Goal: Task Accomplishment & Management: Manage account settings

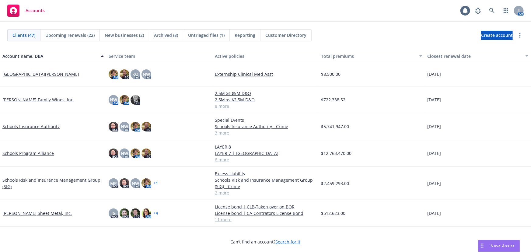
scroll to position [803, 0]
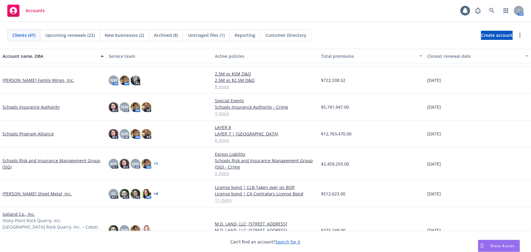
click at [34, 192] on link "[PERSON_NAME] Sheet Metal, Inc." at bounding box center [36, 194] width 69 height 6
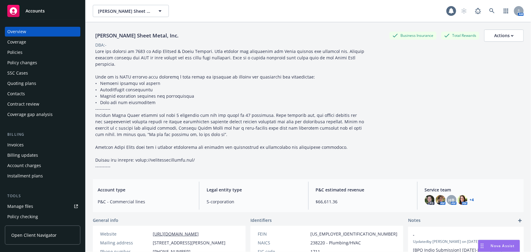
click at [22, 84] on div "Quoting plans" at bounding box center [21, 84] width 29 height 10
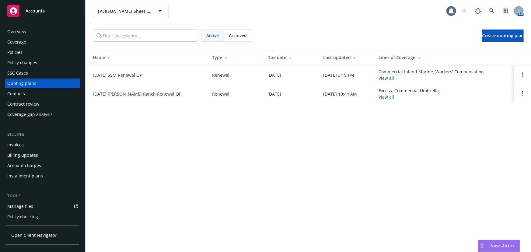
click at [115, 76] on link "[DATE] SSM Renewal QP" at bounding box center [117, 75] width 49 height 6
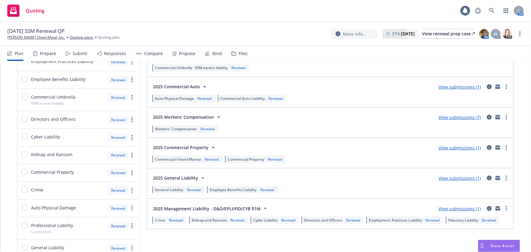
scroll to position [111, 0]
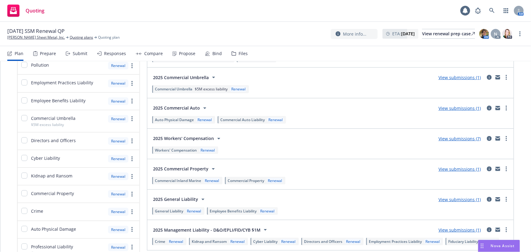
click at [450, 137] on link "View submissions (7)" at bounding box center [460, 139] width 42 height 6
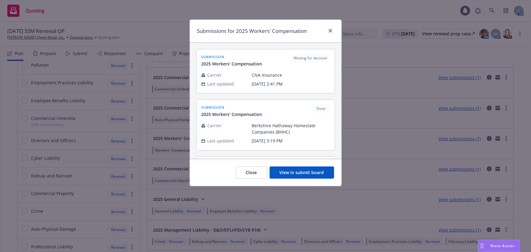
click at [317, 172] on button "View in submit board" at bounding box center [302, 173] width 65 height 12
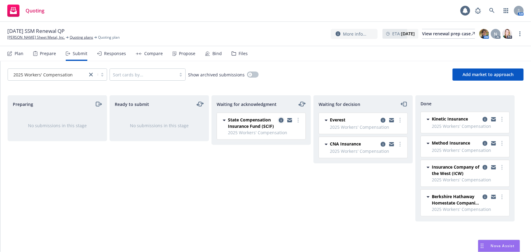
click at [283, 121] on icon "copy logging email" at bounding box center [281, 120] width 5 height 5
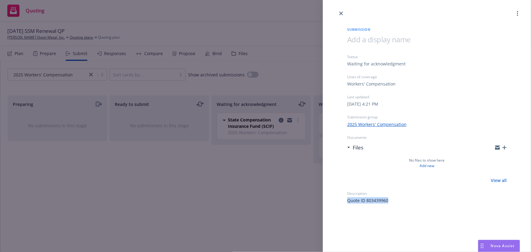
drag, startPoint x: 389, startPoint y: 201, endPoint x: 338, endPoint y: 204, distance: 51.2
click at [338, 204] on div "Submission Status Waiting for acknowledgment Lines of coverage Workers' Compens…" at bounding box center [427, 126] width 208 height 252
copy span "Quote ID 803439960"
click at [339, 13] on link "close" at bounding box center [341, 13] width 7 height 7
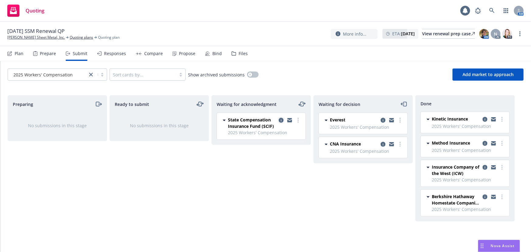
click at [281, 118] on icon "copy logging email" at bounding box center [281, 120] width 5 height 5
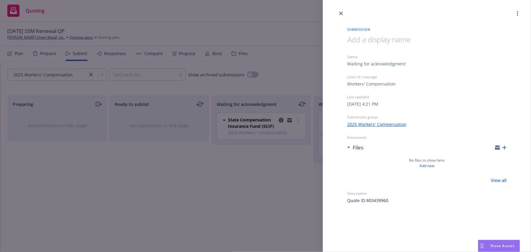
click at [504, 147] on icon "button" at bounding box center [505, 148] width 4 height 4
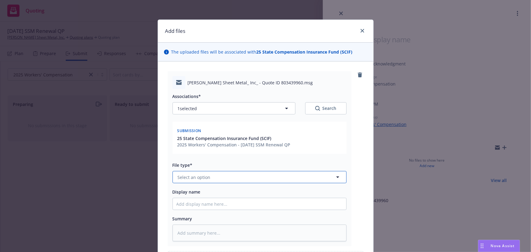
click at [204, 172] on button "Select an option" at bounding box center [260, 177] width 174 height 12
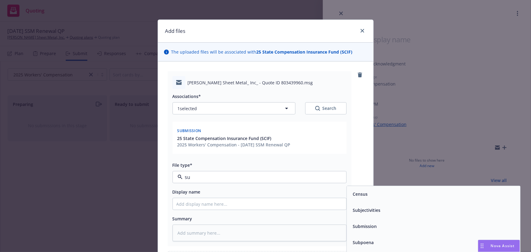
type input "sub"
click at [354, 213] on span "Submission" at bounding box center [365, 210] width 24 height 6
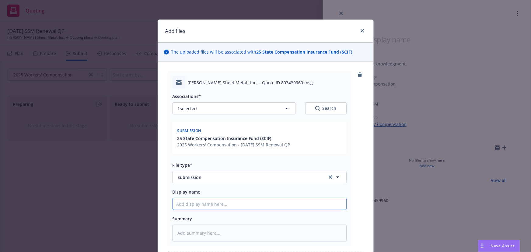
click at [202, 205] on input "Display name" at bounding box center [260, 204] width 174 height 12
type textarea "x"
type input "E"
type textarea "x"
type input "EM"
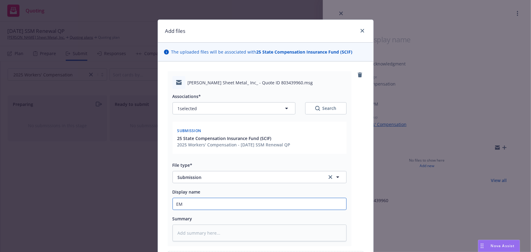
type textarea "x"
type input "EMT"
type textarea "x"
type input "EMTC"
type textarea "x"
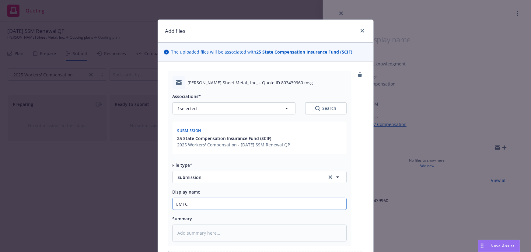
type input "EMTC"
type textarea "x"
type input "EMTC -"
type textarea "x"
type input "EMTC -"
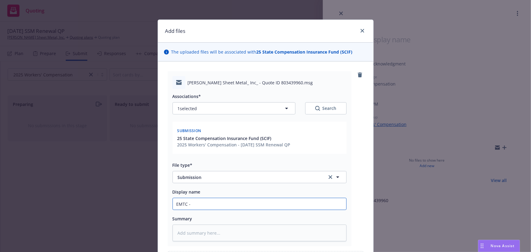
type textarea "x"
type input "EMTC - f"
type textarea "x"
type input "EMTC - f/"
type textarea "x"
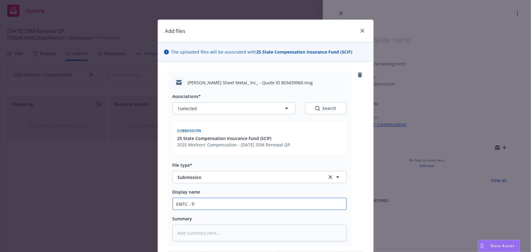
type input "EMTC - f/u"
type textarea "x"
type input "EMTC - f/u"
type textarea "x"
type input "EMTC - f/u f"
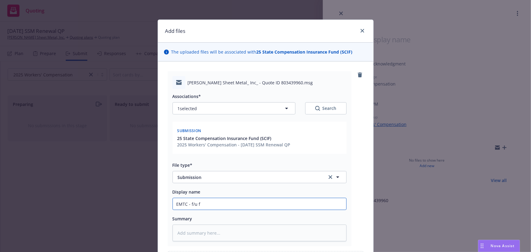
type textarea "x"
type input "EMTC - f/u fo"
type textarea "x"
type input "EMTC - f/u for"
type textarea "x"
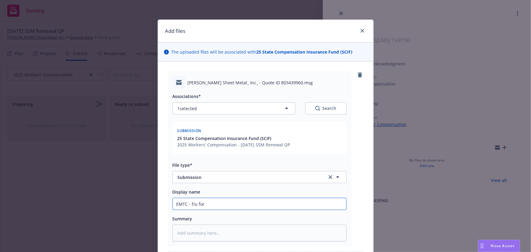
type input "EMTC - f/u for"
type textarea "x"
type input "EMTC - f/u for q"
type textarea "x"
type input "EMTC - f/u for qu"
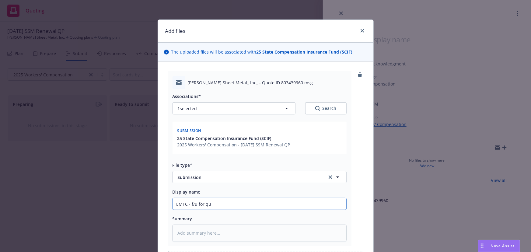
type textarea "x"
type input "EMTC - f/u for quo"
type textarea "x"
type input "EMTC - f/u for quot"
type textarea "x"
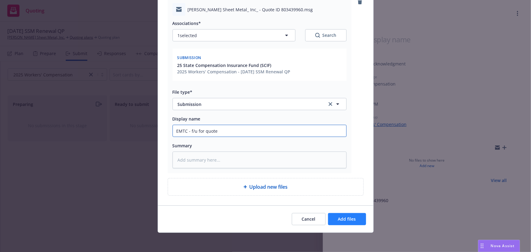
type input "EMTC - f/u for quote"
click at [343, 219] on span "Add files" at bounding box center [347, 219] width 18 height 6
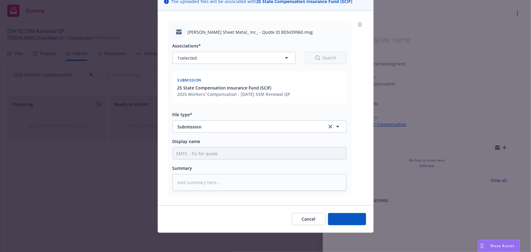
type textarea "x"
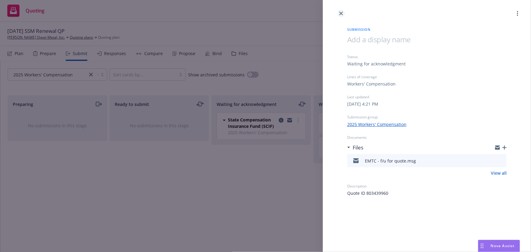
click at [340, 13] on icon "close" at bounding box center [342, 14] width 4 height 4
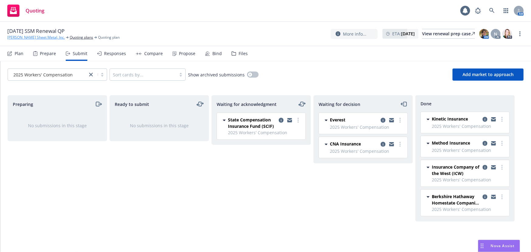
click at [37, 38] on link "Simpson Sheet Metal, Inc." at bounding box center [36, 37] width 58 height 5
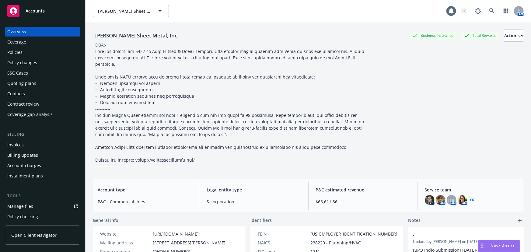
click at [37, 9] on span "Accounts" at bounding box center [35, 11] width 19 height 5
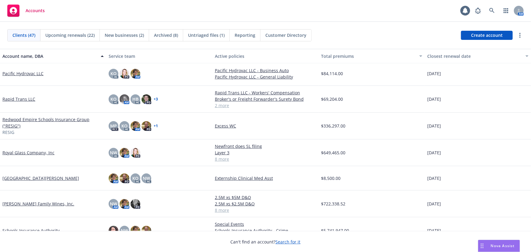
scroll to position [636, 0]
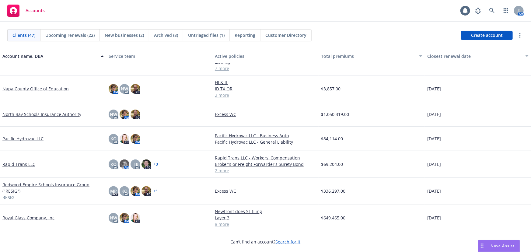
click at [64, 115] on link "North Bay Schools Insurance Authority" at bounding box center [41, 114] width 79 height 6
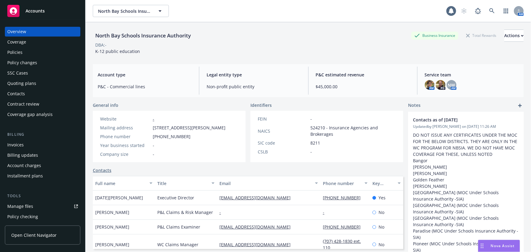
click at [38, 204] on link "Manage files" at bounding box center [43, 207] width 76 height 10
click at [45, 8] on div "Accounts" at bounding box center [42, 11] width 71 height 12
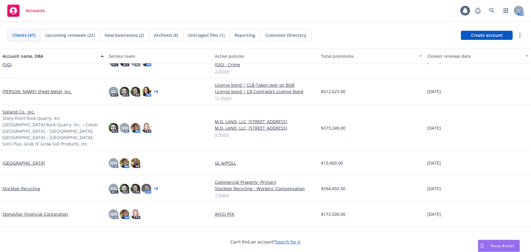
scroll to position [969, 0]
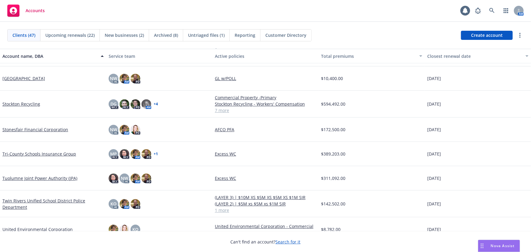
click at [48, 126] on link "Stonesfair Financial Corporation" at bounding box center [35, 129] width 66 height 6
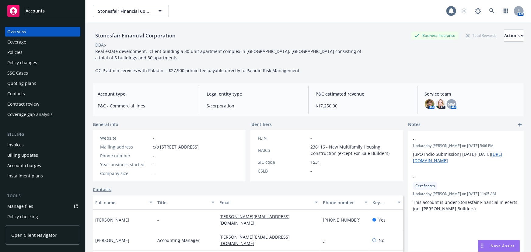
click at [27, 62] on div "Policy changes" at bounding box center [22, 63] width 30 height 10
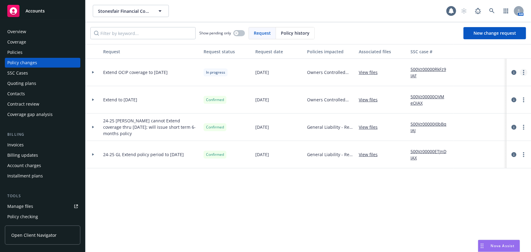
click at [523, 73] on icon "more" at bounding box center [523, 72] width 1 height 5
click at [467, 121] on link "Resume workflow" at bounding box center [475, 121] width 104 height 12
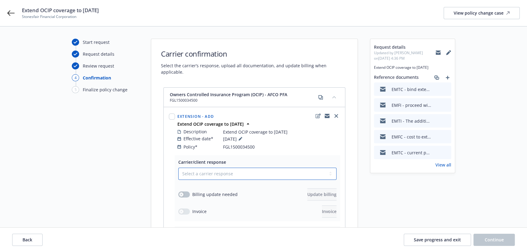
click at [307, 170] on select "Select a carrier response Accepted Accepted with revision No endorsement needed…" at bounding box center [257, 174] width 158 height 12
select select "ACCEPTED"
click at [178, 168] on select "Select a carrier response Accepted Accepted with revision No endorsement needed…" at bounding box center [257, 174] width 158 height 12
click at [187, 192] on button "button" at bounding box center [184, 195] width 12 height 6
click at [308, 192] on span "Update billing" at bounding box center [322, 195] width 29 height 6
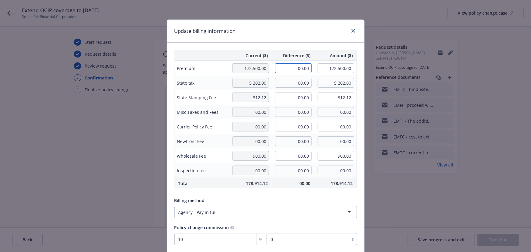
click at [301, 68] on input "00.00" at bounding box center [293, 68] width 37 height 10
type input "13,500.00"
type input "186,000.00"
type input "1350"
click at [302, 83] on input "00.00" at bounding box center [293, 83] width 37 height 10
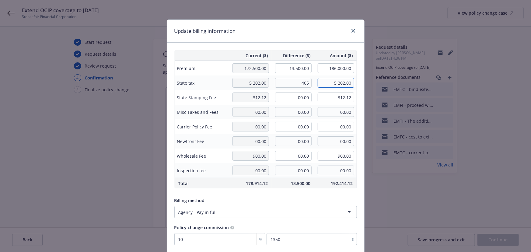
type input "405.00"
type input "5,607.00"
click at [301, 98] on input "00.00" at bounding box center [293, 98] width 37 height 10
type input "24.30"
type input "336.42"
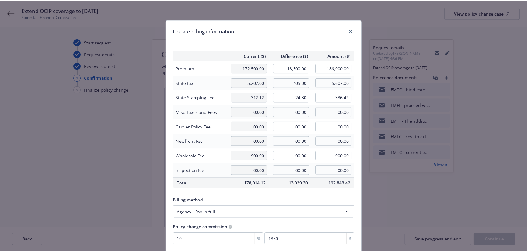
scroll to position [47, 0]
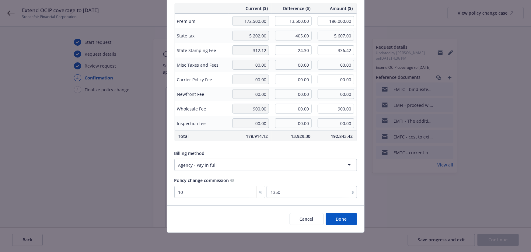
click at [338, 219] on button "Done" at bounding box center [341, 219] width 31 height 12
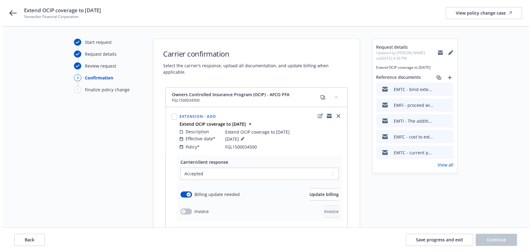
scroll to position [82, 0]
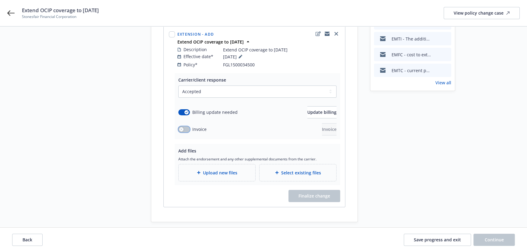
click at [184, 126] on button "button" at bounding box center [184, 129] width 12 height 6
click at [220, 170] on span "Upload new files" at bounding box center [220, 173] width 34 height 6
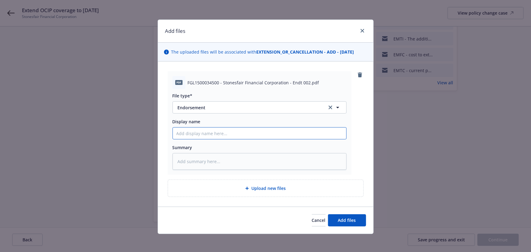
click at [175, 133] on input "Display name" at bounding box center [260, 134] width 174 height 12
type textarea "x"
type input "E"
type textarea "x"
type input "En"
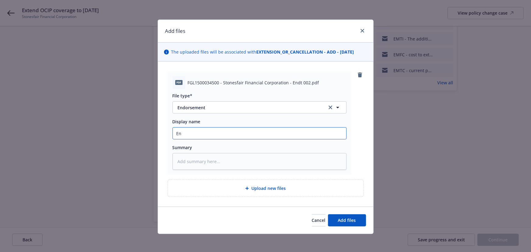
type textarea "x"
type input "End"
type textarea "x"
type input "End'"
type textarea "x"
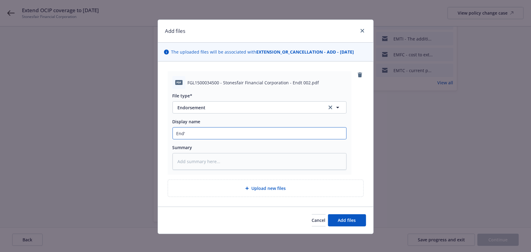
type input "End't"
type textarea "x"
type input "End't"
type textarea "x"
type input "End't e"
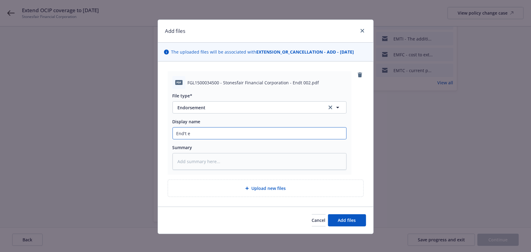
type textarea "x"
type input "End't ex"
type textarea "x"
type input "End't ext"
type textarea "x"
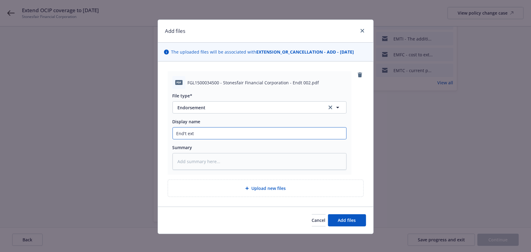
type input "End't exte"
type textarea "x"
type input "End't exten"
type textarea "x"
type input "End't extend"
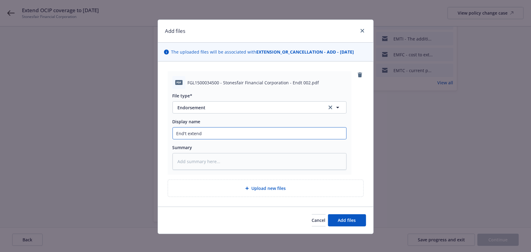
type textarea "x"
type input "End't extendi"
type textarea "x"
type input "End't extendin"
type textarea "x"
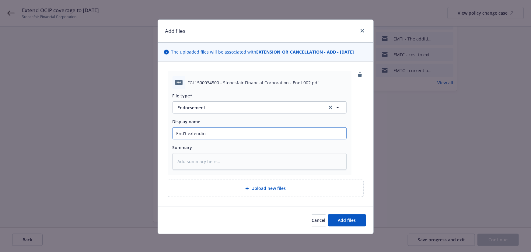
type input "End't extending"
type textarea "x"
type input "End't extending"
type textarea "x"
type input "End't extending c"
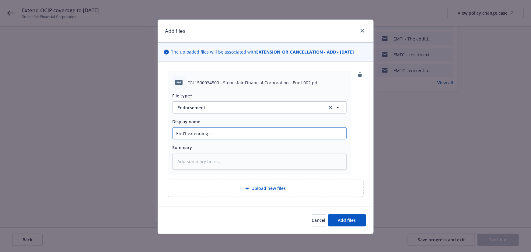
type textarea "x"
type input "End't extending co"
type textarea "x"
type input "End't extending cov"
type textarea "x"
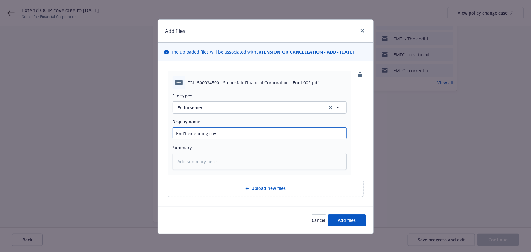
type input "End't extending cove"
type textarea "x"
type input "End't extending cover"
type textarea "x"
type input "End't extending coverag"
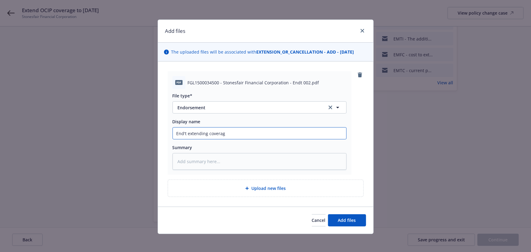
type textarea "x"
type input "End't extending coverage"
type textarea "x"
type input "End't extending coverage"
type textarea "x"
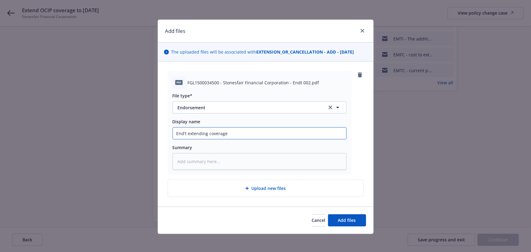
type input "End't extending coverage t"
type textarea "x"
type input "End't extending coverage to"
type textarea "x"
type input "End't extending coverage to"
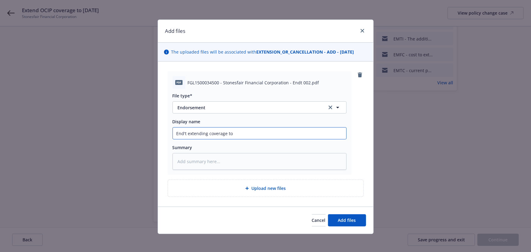
type textarea "x"
type input "End't extending coverage to 1"
type textarea "x"
type input "End't extending coverage to 12"
type textarea "x"
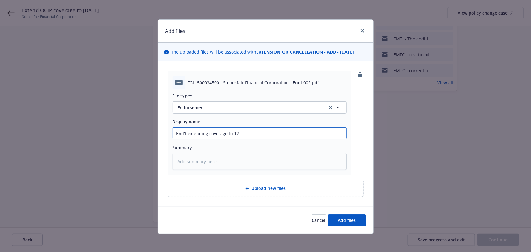
type input "End't extending coverage to 12/"
type textarea "x"
type input "End't extending coverage to 12/3"
type textarea "x"
type input "End't extending coverage to 12/31"
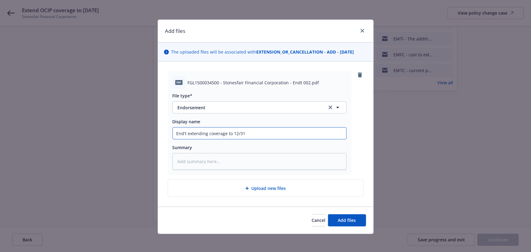
type textarea "x"
type input "End't extending coverage to 12/31/"
type textarea "x"
type input "End't extending coverage to 12/31/2"
type textarea "x"
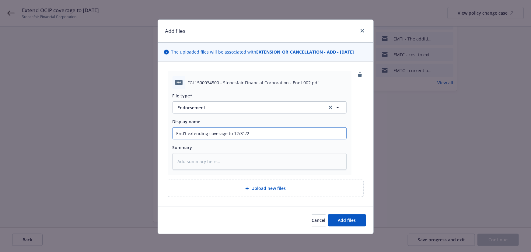
type input "End't extending coverage to 12/31/20"
type textarea "x"
type input "End't extending coverage to 12/31/202"
type textarea "x"
type input "End't extending coverage to 12/31/2025"
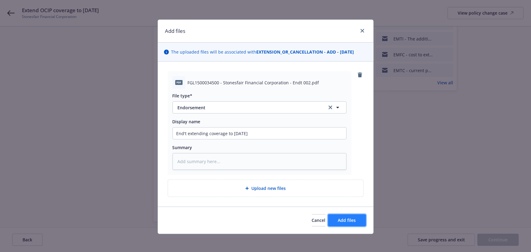
click at [357, 221] on button "Add files" at bounding box center [347, 220] width 38 height 12
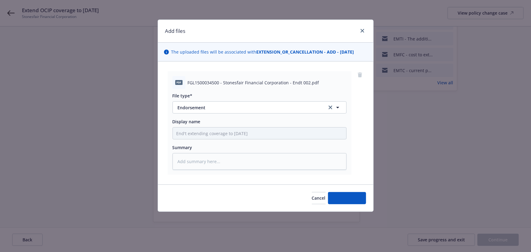
type textarea "x"
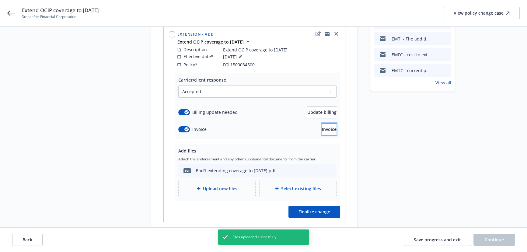
click at [322, 126] on span "Invoice" at bounding box center [329, 129] width 15 height 6
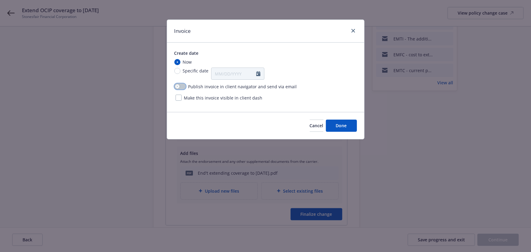
click at [185, 87] on button "button" at bounding box center [180, 86] width 12 height 6
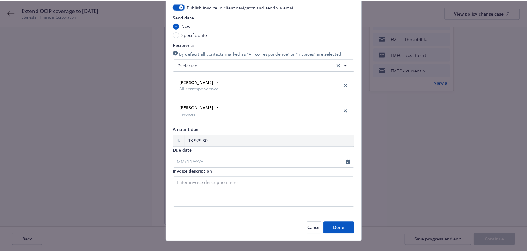
scroll to position [89, 0]
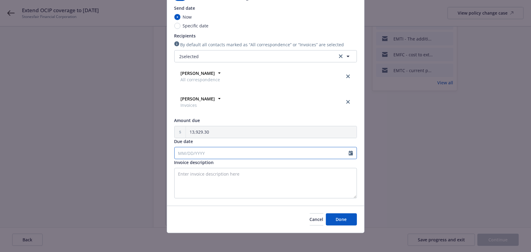
click at [349, 152] on icon "Calendar" at bounding box center [351, 153] width 4 height 5
select select "9"
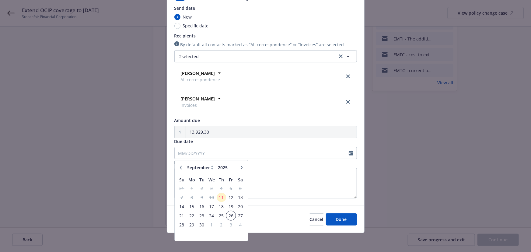
click at [230, 216] on span "26" at bounding box center [231, 216] width 8 height 8
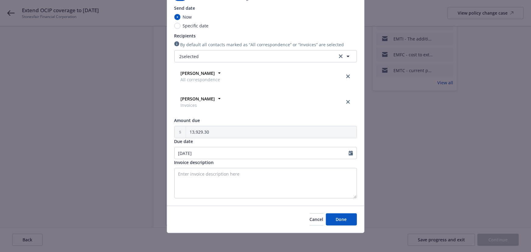
type input "09/26/2025"
click at [197, 176] on textarea "Invoice description" at bounding box center [265, 183] width 183 height 30
type textarea "Extending OCIP coverage to 12/31/2025"
click at [340, 220] on span "Done" at bounding box center [341, 219] width 11 height 6
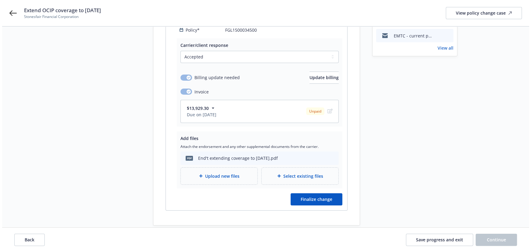
scroll to position [120, 0]
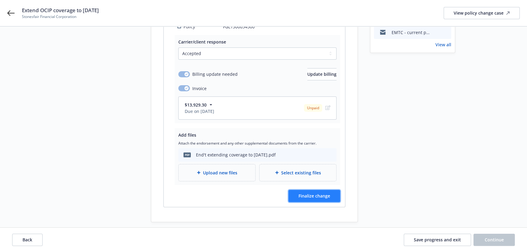
click at [323, 193] on span "Finalize change" at bounding box center [315, 196] width 32 height 6
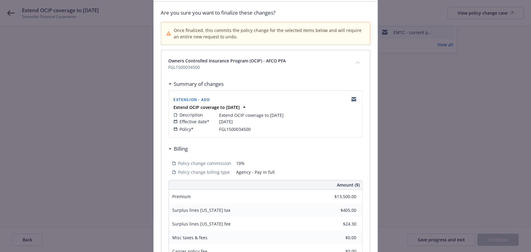
scroll to position [159, 0]
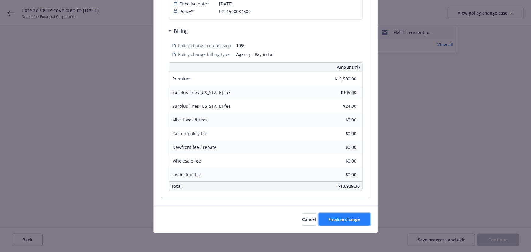
click at [340, 221] on span "Finalize change" at bounding box center [345, 219] width 32 height 6
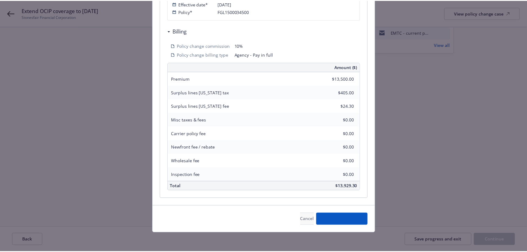
scroll to position [120, 0]
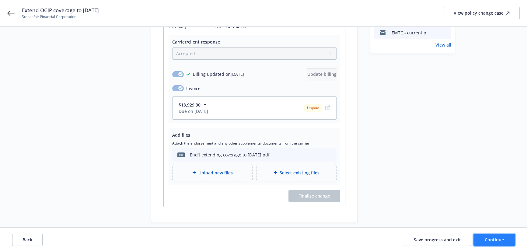
click at [491, 242] on span "Continue" at bounding box center [494, 240] width 19 height 6
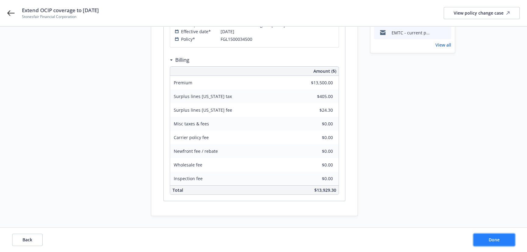
click at [491, 242] on span "Done" at bounding box center [494, 240] width 11 height 6
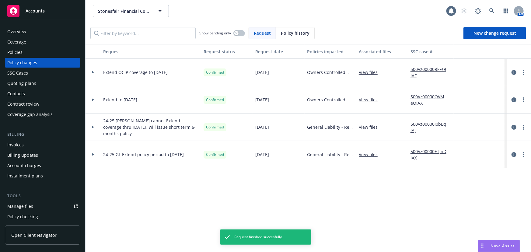
click at [22, 139] on div "Billing Invoices Billing updates Account charges Installment plans" at bounding box center [43, 156] width 76 height 49
click at [25, 147] on div "Invoices" at bounding box center [42, 145] width 71 height 10
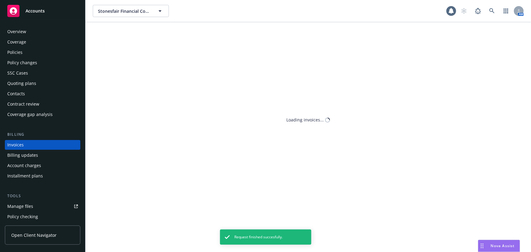
scroll to position [9, 0]
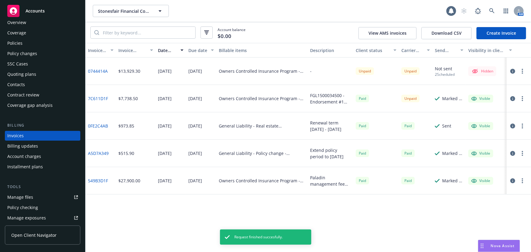
click at [513, 70] on icon "button" at bounding box center [513, 71] width 5 height 5
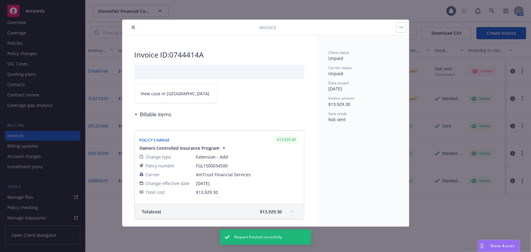
drag, startPoint x: 136, startPoint y: 29, endPoint x: 215, endPoint y: 55, distance: 83.8
click at [136, 29] on button "close" at bounding box center [133, 27] width 7 height 7
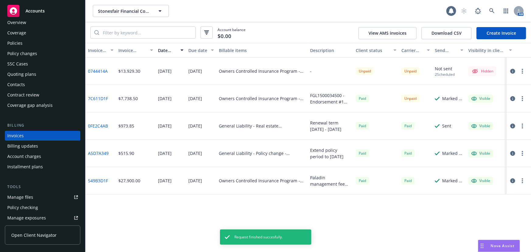
click at [523, 70] on icon "button" at bounding box center [522, 71] width 1 height 5
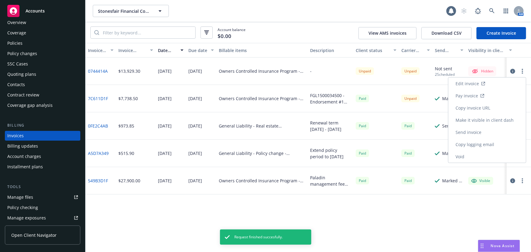
click at [505, 119] on link "Make it visible in client dash" at bounding box center [488, 120] width 78 height 12
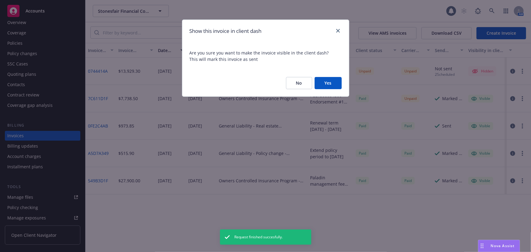
click at [337, 85] on button "Yes" at bounding box center [328, 83] width 27 height 12
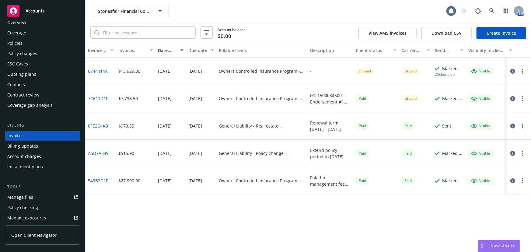
click at [510, 70] on button "button" at bounding box center [512, 71] width 7 height 7
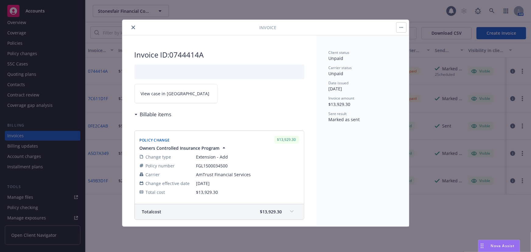
click at [134, 26] on icon "close" at bounding box center [134, 28] width 4 height 4
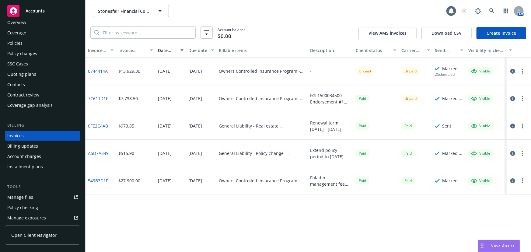
click at [19, 43] on div "Policies" at bounding box center [14, 43] width 15 height 10
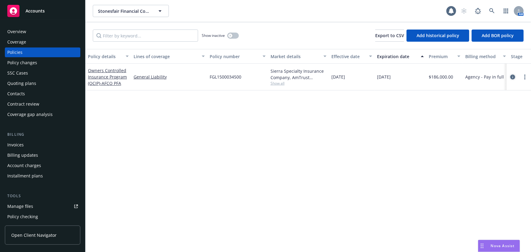
click at [512, 75] on icon "circleInformation" at bounding box center [513, 77] width 5 height 5
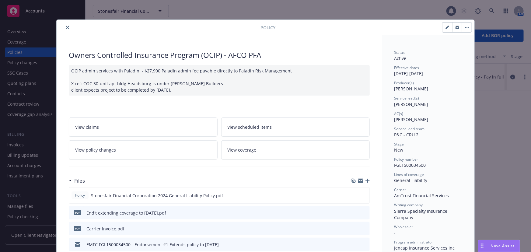
scroll to position [18, 0]
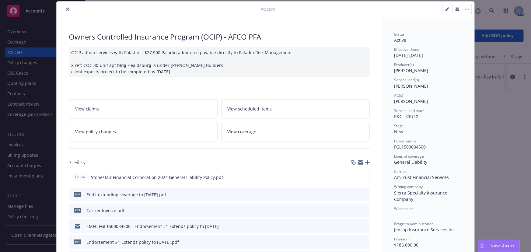
click at [366, 160] on icon "button" at bounding box center [368, 162] width 4 height 4
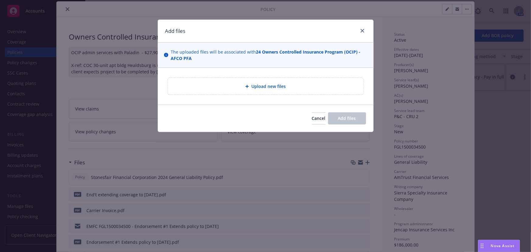
type textarea "x"
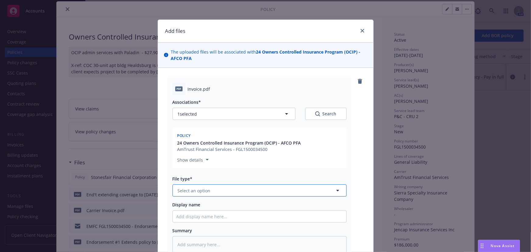
click at [214, 192] on button "Select an option" at bounding box center [260, 191] width 174 height 12
type input "invoi"
click at [208, 219] on div "Invoice - Third Party" at bounding box center [260, 224] width 174 height 16
click at [191, 214] on input "Display name" at bounding box center [260, 217] width 174 height 12
type textarea "x"
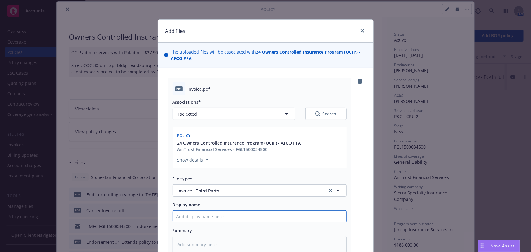
type input "J"
type textarea "x"
type input "Je"
type textarea "x"
type input "Jen"
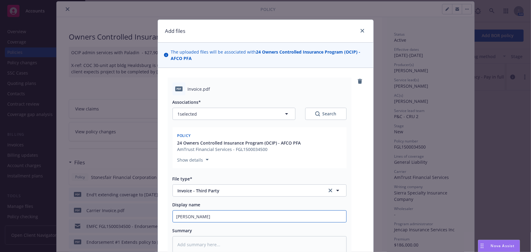
type textarea "x"
type input "JenC"
type textarea "x"
type input "JenCap"
type textarea "x"
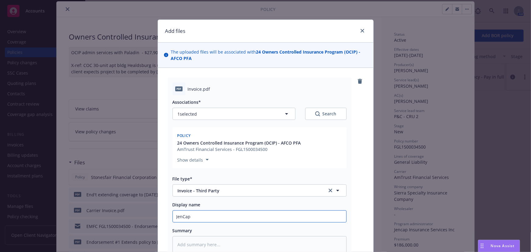
type input "JenCap"
type textarea "x"
type input "JenCap i"
type textarea "x"
type input "JenCap in"
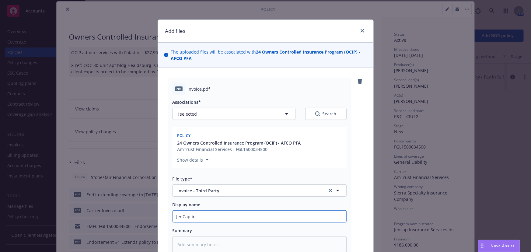
type textarea "x"
type input "JenCap inv"
type textarea "x"
type input "JenCap invo"
type textarea "x"
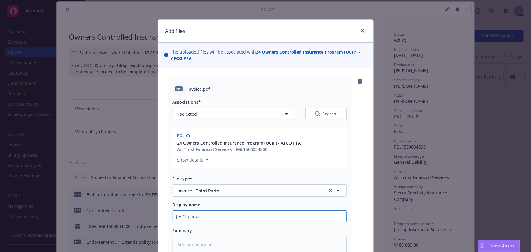
type input "JenCap invoi"
type textarea "x"
type input "JenCap invoic"
type textarea "x"
type input "JenCap invoice"
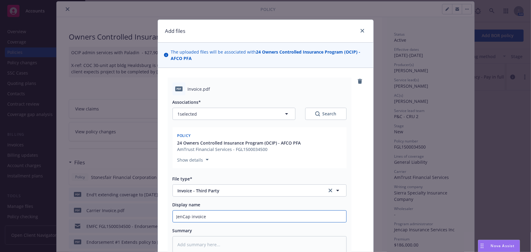
type textarea "x"
type input "JenCap invoice"
type textarea "x"
type input "JenCap invoice f"
type textarea "x"
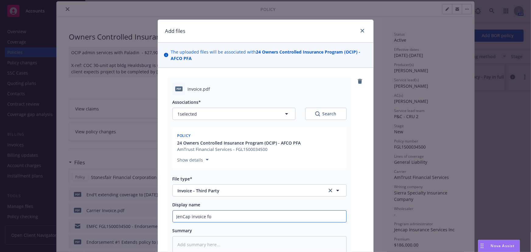
type input "JenCap invoice for"
type textarea "x"
type input "JenCap invoice for"
type textarea "x"
type input "JenCap invoice for e"
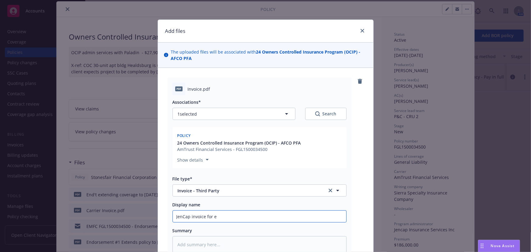
type textarea "x"
type input "JenCap invoice for ex"
type textarea "x"
type input "JenCap invoice for ext"
type textarea "x"
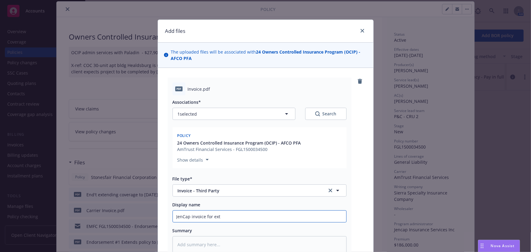
type input "JenCap invoice for exte"
type textarea "x"
type input "JenCap invoice for exten"
type textarea "x"
type input "JenCap invoice for extend"
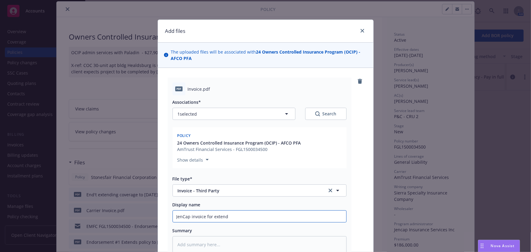
type textarea "x"
type input "JenCap invoice for extende"
type textarea "x"
type input "JenCap invoice for extended"
type textarea "x"
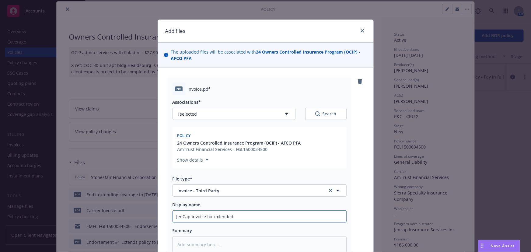
type input "JenCap invoice for extende"
type textarea "x"
type input "JenCap invoice for extend"
type textarea "x"
type input "JenCap invoice for extendi"
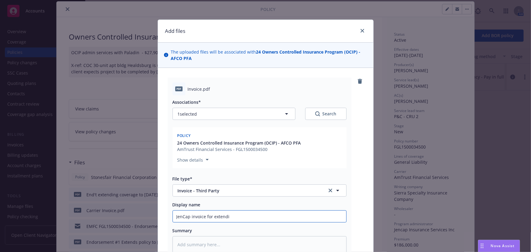
type textarea "x"
type input "JenCap invoice for extendin"
type textarea "x"
type input "JenCap invoice for extending"
type textarea "x"
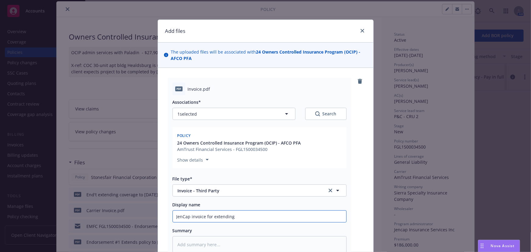
type input "JenCap invoice for extending"
type textarea "x"
type input "JenCap invoice for extending c"
type textarea "x"
type input "JenCap invoice for extending co"
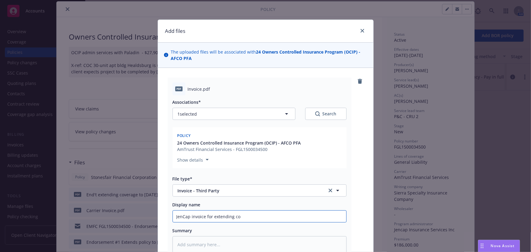
type textarea "x"
type input "JenCap invoice for extending cov"
type textarea "x"
type input "JenCap invoice for extending cove"
type textarea "x"
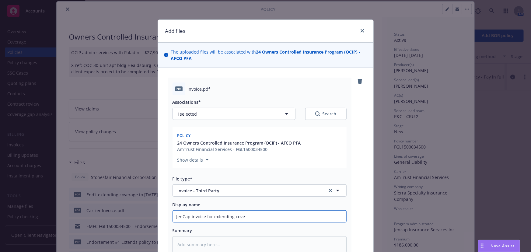
type input "JenCap invoice for extending cover"
type textarea "x"
type input "JenCap invoice for extending covera"
type textarea "x"
type input "JenCap invoice for extending coverag"
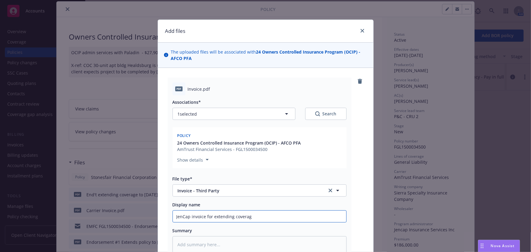
type textarea "x"
type input "JenCap invoice for extending coverage"
type textarea "x"
type input "JenCap invoice for extending coverage"
type textarea "x"
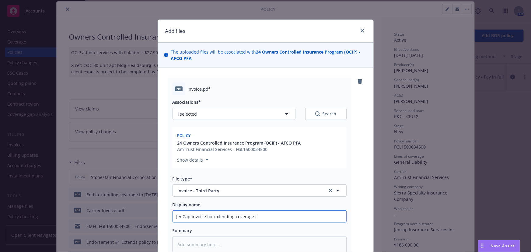
type input "JenCap invoice for extending coverage to"
type textarea "x"
type input "JenCap invoice for extending coverage to"
type textarea "x"
type input "JenCap invoice for extending coverage to 1"
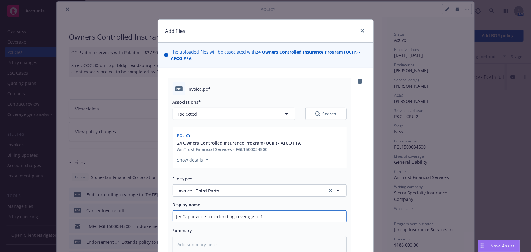
type textarea "x"
type input "JenCap invoice for extending coverage to 12"
type textarea "x"
type input "JenCap invoice for extending coverage to 12/"
type textarea "x"
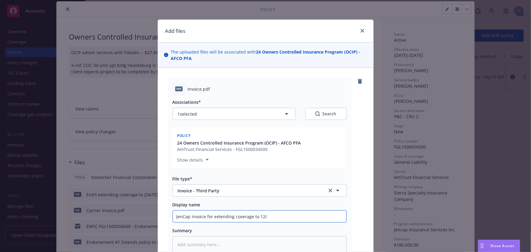
type input "JenCap invoice for extending coverage to 12/3"
type textarea "x"
type input "JenCap invoice for extending coverage to 12/31"
type textarea "x"
type input "JenCap invoice for extending coverage to 12/31/"
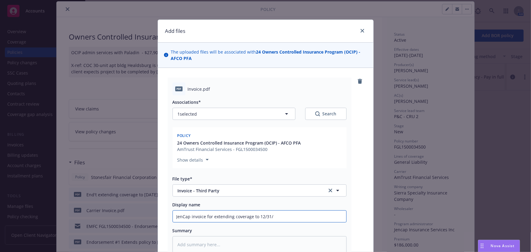
type textarea "x"
type input "JenCap invoice for extending coverage to 12/31/2"
type textarea "x"
type input "JenCap invoice for extending coverage to 12/31/20"
type textarea "x"
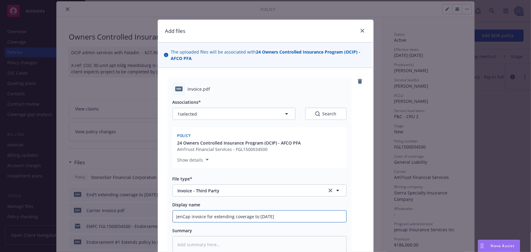
type input "JenCap invoice for extending coverage to 12/31/202"
type textarea "x"
type input "JenCap invoice for extending coverage to 12/31/2025"
type textarea "x"
type input "JenCap invoice for extending coverage to 12/31/2025"
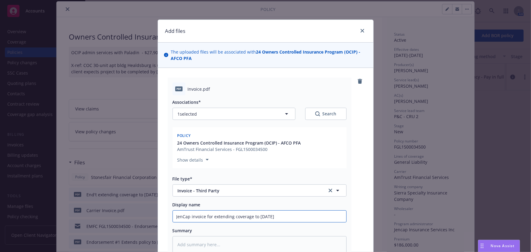
type textarea "x"
type input "JenCap invoice for extending coverage to 12/31/2025 -"
type textarea "x"
type input "JenCap invoice for extending coverage to 12/31/2025 -"
type textarea "x"
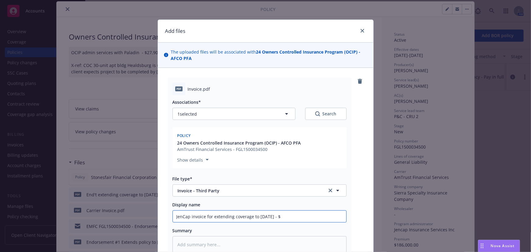
type input "JenCap invoice for extending coverage to 12/31/2025 - $"
click at [297, 215] on input "JenCap invoice for extending coverage to 12/31/2025 - $" at bounding box center [260, 217] width 174 height 12
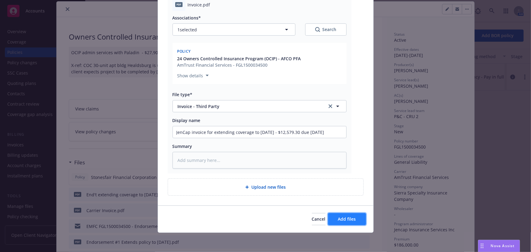
click at [347, 221] on span "Add files" at bounding box center [347, 219] width 18 height 6
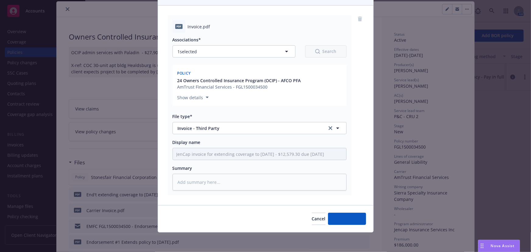
scroll to position [62, 0]
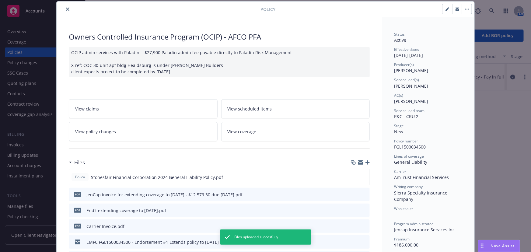
click at [366, 163] on icon "button" at bounding box center [368, 162] width 4 height 4
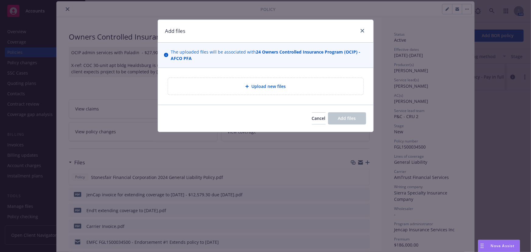
click at [253, 82] on div "Upload new files" at bounding box center [265, 86] width 195 height 17
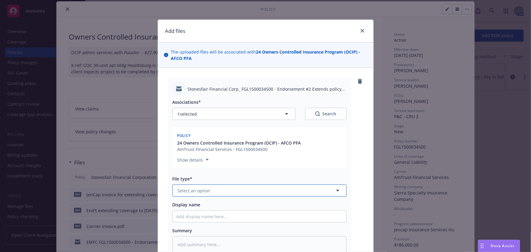
click at [210, 189] on button "Select an option" at bounding box center [260, 191] width 174 height 12
click at [231, 244] on div "Endorsement delivery" at bounding box center [260, 240] width 166 height 9
click at [209, 217] on input "Display name" at bounding box center [260, 217] width 174 height 12
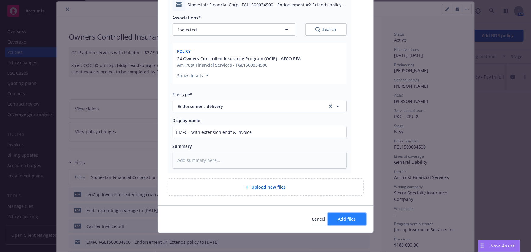
click at [343, 218] on span "Add files" at bounding box center [347, 219] width 18 height 6
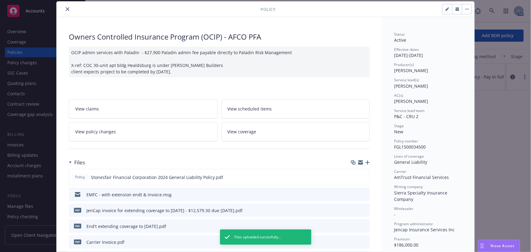
click at [66, 9] on icon "close" at bounding box center [68, 9] width 4 height 4
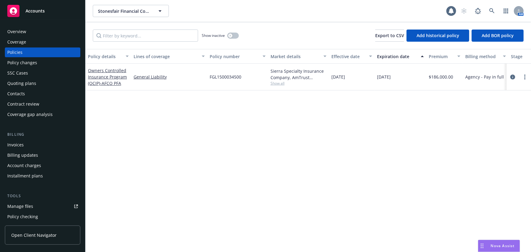
click at [20, 143] on div "Invoices" at bounding box center [15, 145] width 16 height 10
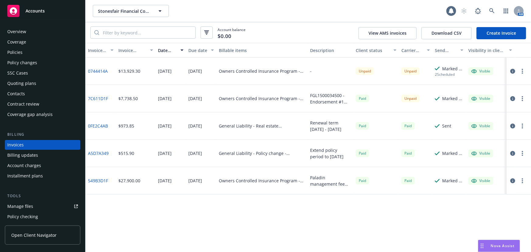
scroll to position [9, 0]
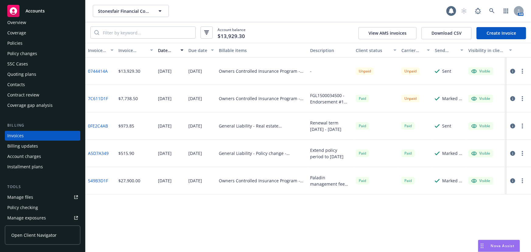
click at [98, 70] on link "0744414A" at bounding box center [98, 71] width 20 height 6
click at [8, 43] on div "Policies" at bounding box center [14, 43] width 15 height 10
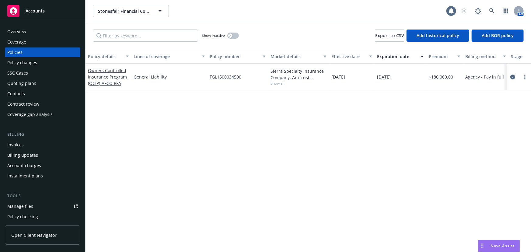
drag, startPoint x: 512, startPoint y: 77, endPoint x: 530, endPoint y: 80, distance: 18.3
click at [513, 77] on icon "circleInformation" at bounding box center [513, 77] width 5 height 5
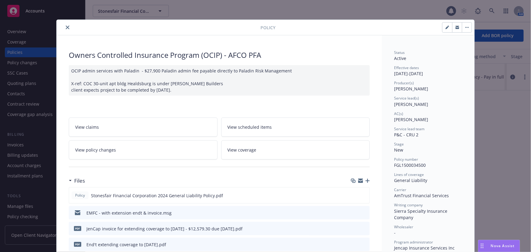
scroll to position [18, 0]
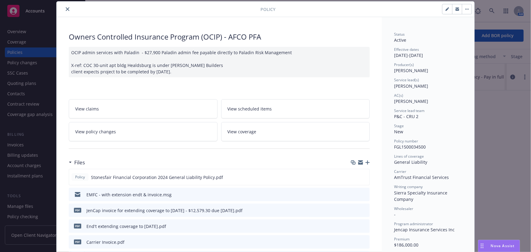
click at [366, 163] on icon "button" at bounding box center [368, 162] width 4 height 4
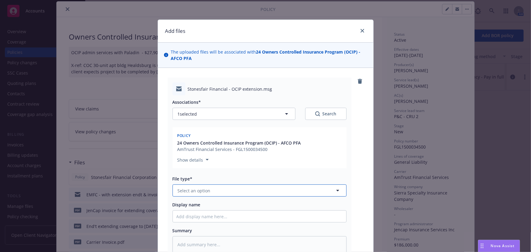
click at [209, 191] on button "Select an option" at bounding box center [260, 191] width 174 height 12
drag, startPoint x: 216, startPoint y: 242, endPoint x: 213, endPoint y: 238, distance: 5.2
click at [217, 242] on span "Endorsement delivery" at bounding box center [202, 240] width 46 height 6
click at [196, 217] on input "Display name" at bounding box center [260, 217] width 174 height 12
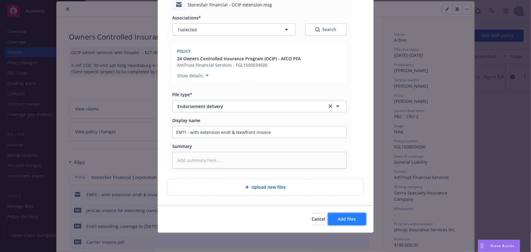
click at [343, 219] on span "Add files" at bounding box center [347, 219] width 18 height 6
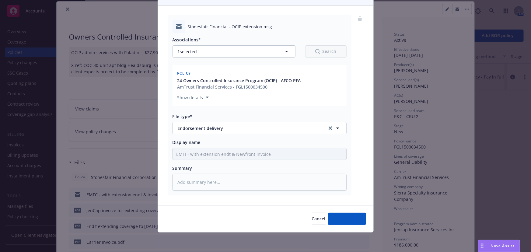
scroll to position [62, 0]
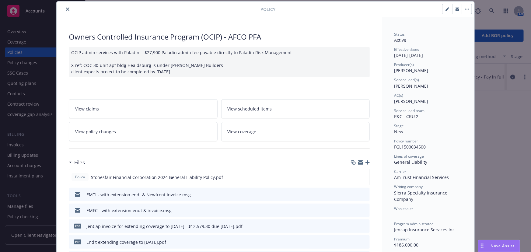
click at [66, 8] on icon "close" at bounding box center [68, 9] width 4 height 4
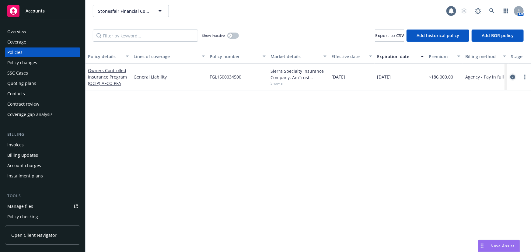
click at [513, 77] on icon "circleInformation" at bounding box center [513, 77] width 5 height 5
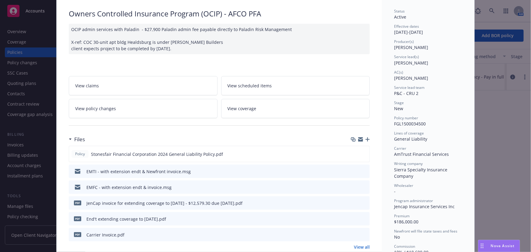
scroll to position [55, 0]
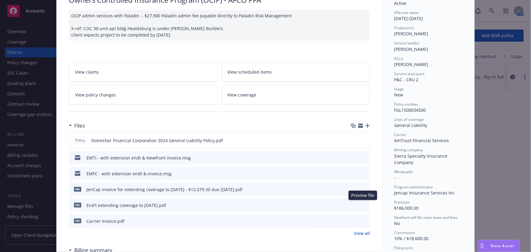
click at [363, 204] on icon "preview file" at bounding box center [363, 205] width 5 height 4
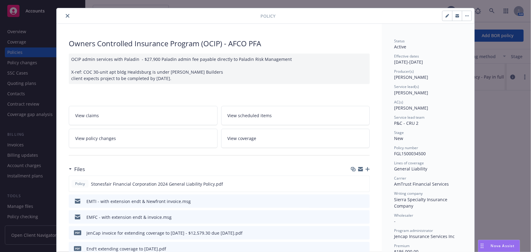
scroll to position [0, 0]
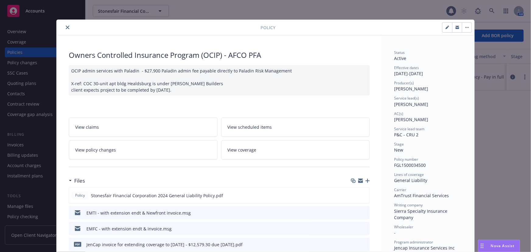
click at [66, 27] on icon "close" at bounding box center [68, 28] width 4 height 4
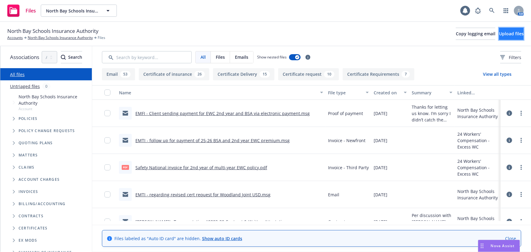
click at [502, 37] on button "Upload files" at bounding box center [511, 34] width 25 height 12
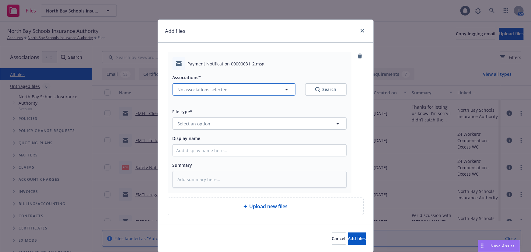
click at [229, 91] on button "No associations selected" at bounding box center [234, 89] width 123 height 12
type textarea "x"
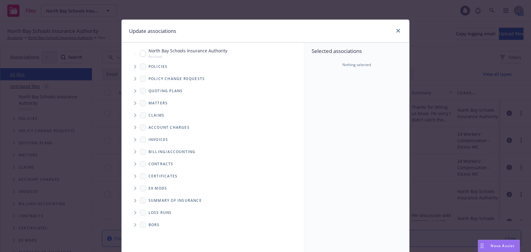
click at [130, 67] on span "Tree Example" at bounding box center [135, 67] width 10 height 10
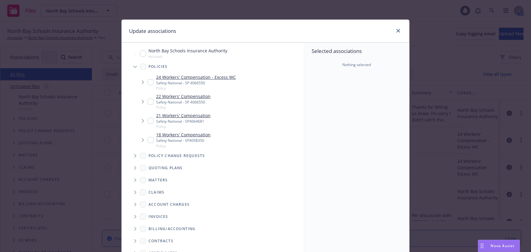
click at [141, 52] on input "Tree Example" at bounding box center [143, 54] width 6 height 6
checkbox input "true"
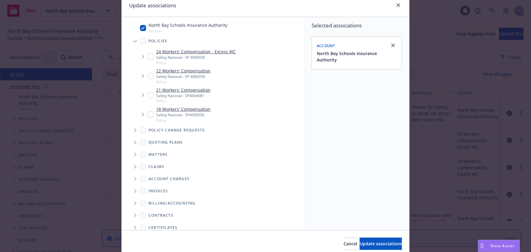
scroll to position [50, 0]
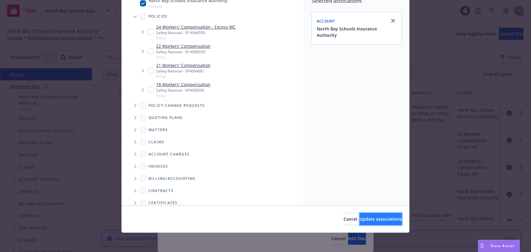
click at [369, 220] on span "Update associations" at bounding box center [381, 219] width 42 height 6
type textarea "x"
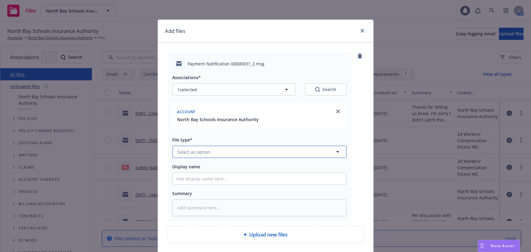
click at [203, 152] on span "Select an option" at bounding box center [194, 152] width 33 height 6
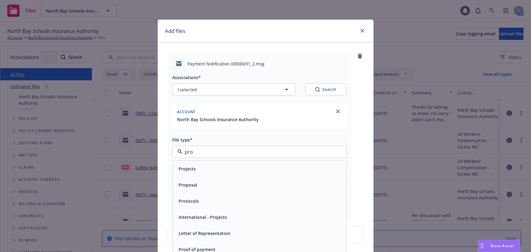
type input "proo"
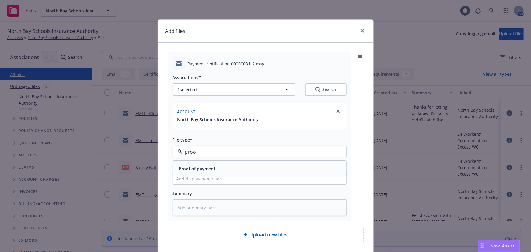
click at [213, 171] on div "Proof of payment" at bounding box center [197, 169] width 40 height 9
click at [194, 179] on input "Display name" at bounding box center [260, 179] width 174 height 12
type textarea "x"
type input "P"
type textarea "x"
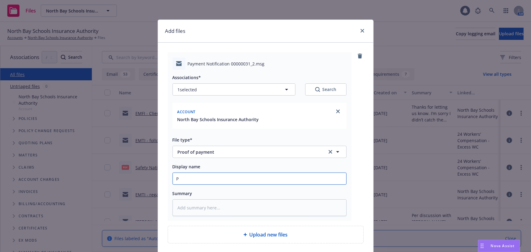
type input "Pa"
type textarea "x"
type input "Pay"
type textarea "x"
type input "Paym"
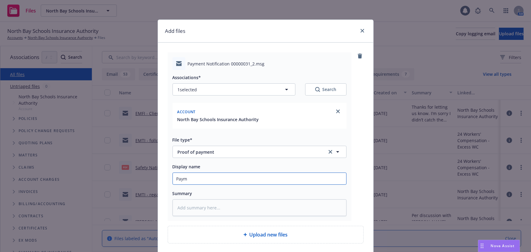
type textarea "x"
type input "Paymen"
type textarea "x"
type input "Payment"
type textarea "x"
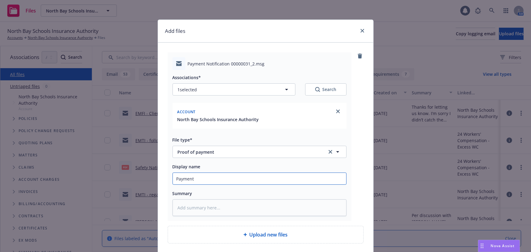
type input "Payment"
type textarea "x"
type input "Payment vo"
type textarea "x"
type input "Payment vou"
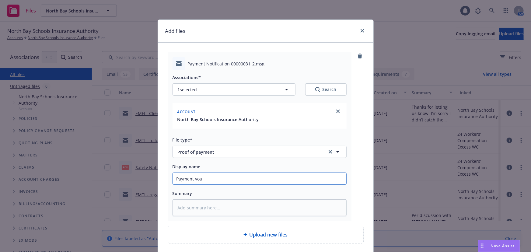
type textarea "x"
type input "Payment vouc"
type textarea "x"
type input "Payment vouch"
type textarea "x"
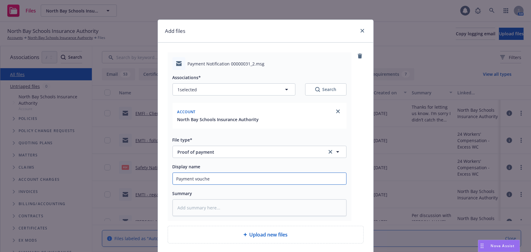
type input "Payment voucher"
type textarea "x"
type input "Payment voucher"
type textarea "x"
type input "Payment voucher f"
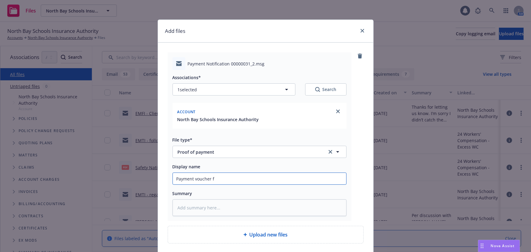
type textarea "x"
type input "Payment voucher fo"
type textarea "x"
type input "Payment voucher for"
type textarea "x"
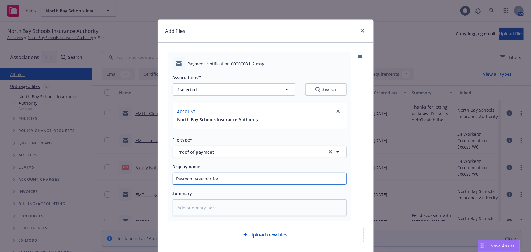
type input "Payment voucher for"
type textarea "x"
type input "Payment voucher for $"
type textarea "x"
type input "Payment voucher for $4"
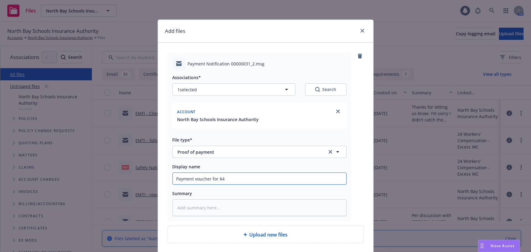
type textarea "x"
type input "Payment voucher for $45"
type textarea "x"
type input "Payment voucher for $45k"
type textarea "x"
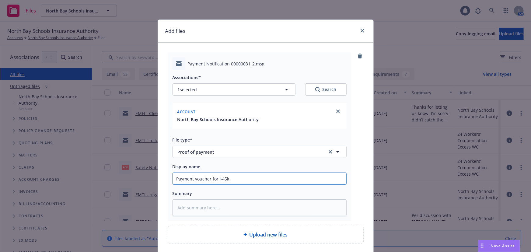
type input "Payment voucher for $45k"
type textarea "x"
type input "Payment voucher for $45k B"
type textarea "x"
type input "Payment voucher for $45k BS"
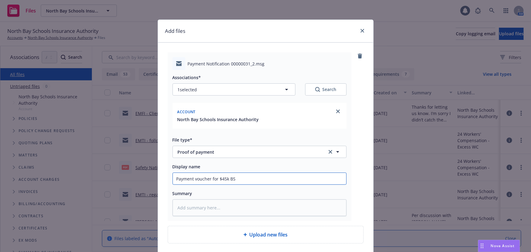
type textarea "x"
drag, startPoint x: 247, startPoint y: 179, endPoint x: 93, endPoint y: 188, distance: 153.7
click at [93, 188] on div "Add files Payment Notification 00000031_2.msg Associations* 1 selected Search A…" at bounding box center [265, 126] width 531 height 252
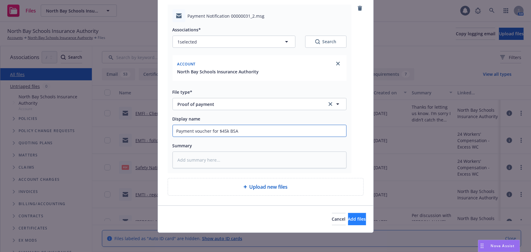
type input "Payment voucher for $45k BSA"
click at [348, 218] on span "Add files" at bounding box center [357, 219] width 18 height 6
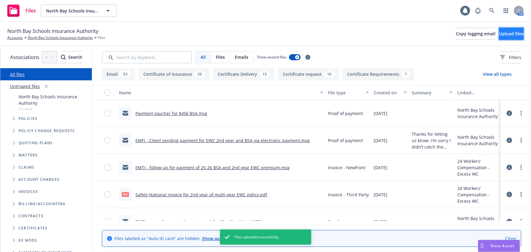
click at [503, 31] on span "Upload files" at bounding box center [511, 34] width 25 height 6
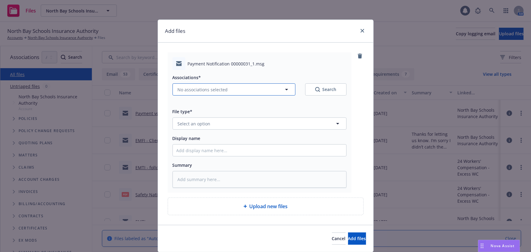
click at [214, 92] on span "No associations selected" at bounding box center [203, 89] width 50 height 6
type textarea "x"
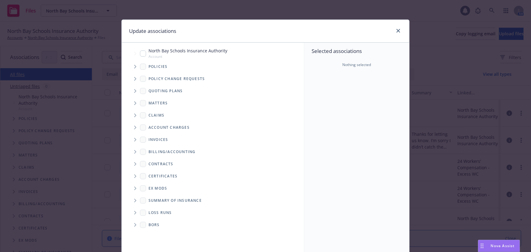
click at [134, 66] on icon "Tree Example" at bounding box center [135, 67] width 2 height 4
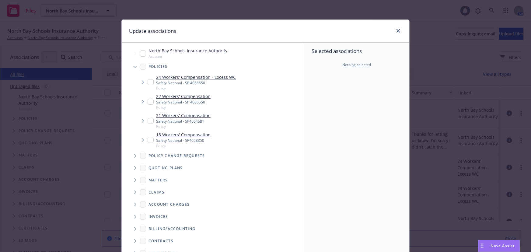
click at [167, 74] on link "24 Workers' Compensation - Excess WC" at bounding box center [196, 77] width 80 height 6
checkbox input "true"
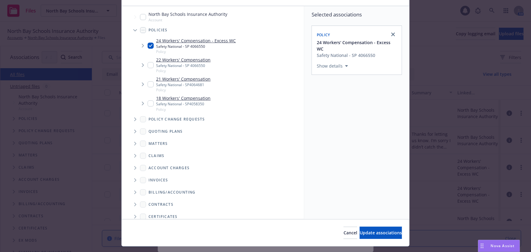
scroll to position [50, 0]
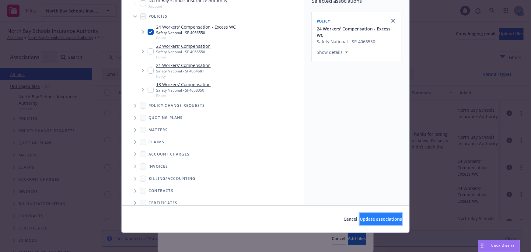
click at [363, 219] on span "Update associations" at bounding box center [381, 219] width 42 height 6
type textarea "x"
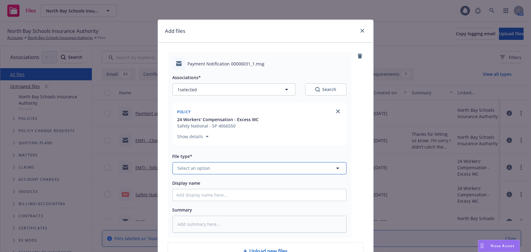
click at [196, 168] on span "Select an option" at bounding box center [194, 168] width 33 height 6
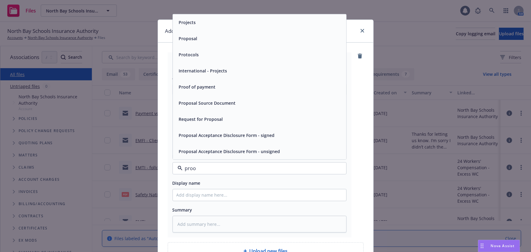
type input "proof"
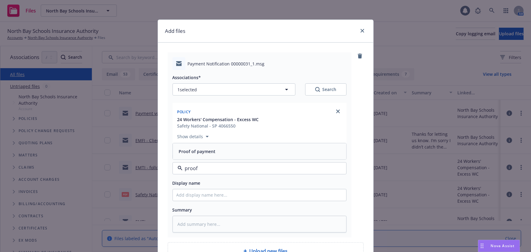
click at [204, 155] on span "Proof of payment" at bounding box center [197, 151] width 37 height 6
click at [192, 195] on input "Display name" at bounding box center [260, 195] width 174 height 12
paste input "Payment voucher for $45k BSA"
type textarea "x"
type input "Payment voucher for $45k BSA"
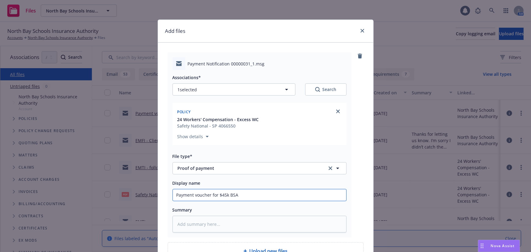
click at [239, 195] on input "Payment voucher for $45k BSA" at bounding box center [260, 195] width 174 height 12
type textarea "x"
type input "Payment voucher for $45k BS"
type textarea "x"
type input "Payment voucher for $45k B"
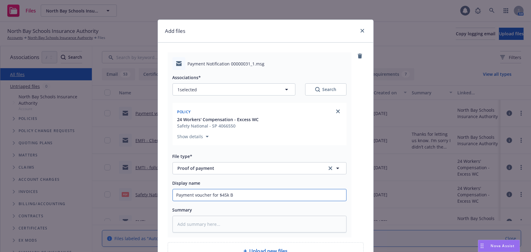
type textarea "x"
type input "Payment voucher for $45k"
type textarea "x"
type input "Payment voucher for $45k"
type textarea "x"
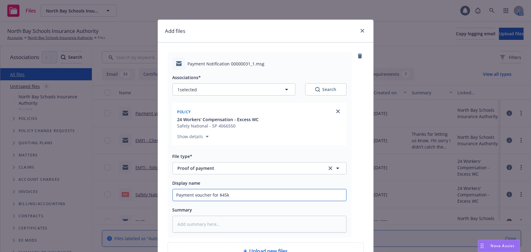
type input "Payment voucher for $45"
type textarea "x"
type input "Payment voucher for $4"
type textarea "x"
type input "Payment voucher for $"
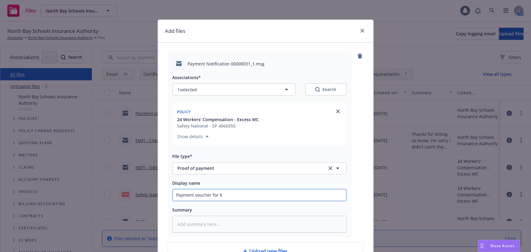
type textarea "x"
type input "Payment voucher for $5"
type textarea "x"
type input "Payment voucher for $52"
type textarea "x"
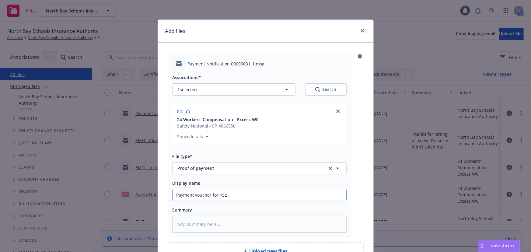
type input "Payment voucher for $525"
type textarea "x"
type input "Payment voucher for $525,"
type textarea "x"
type input "Payment voucher for $525,1"
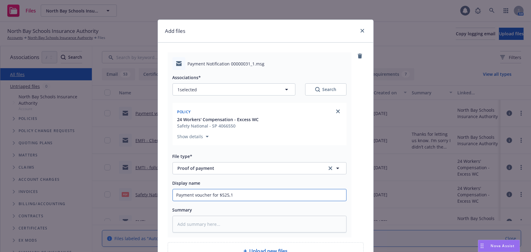
type textarea "x"
type input "Payment voucher for $525,15"
type textarea "x"
type input "Payment voucher for $525,159"
type textarea "x"
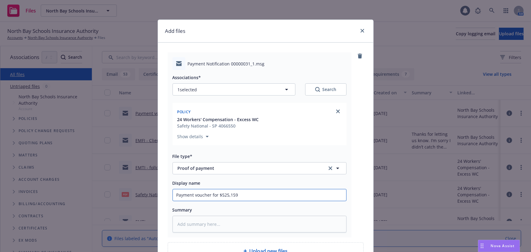
type input "Payment voucher for $525,159"
type textarea "x"
type input "Payment voucher for $525,159 E"
type textarea "x"
type input "Payment voucher for $525,159 EW"
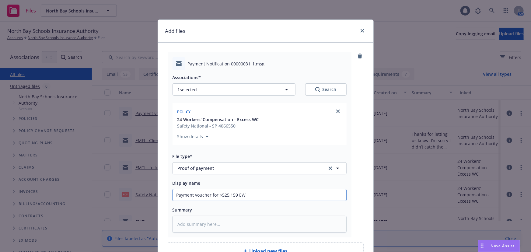
type textarea "x"
type input "Payment voucher for $525,159 EWC"
type textarea "x"
type input "Payment voucher for $525,159 EWC"
type textarea "x"
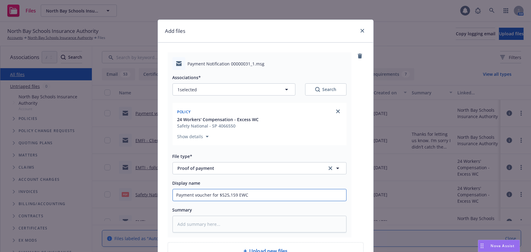
type input "Payment voucher for $525,159 EWC 2"
type textarea "x"
type input "Payment voucher for $525,159 EWC 2n"
type textarea "x"
type input "Payment voucher for $525,159 EWC 2nd"
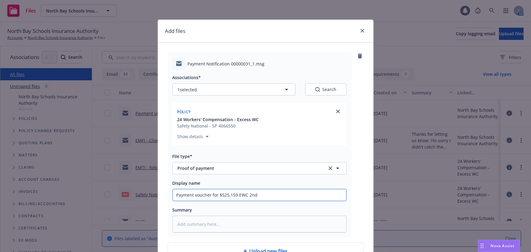
type textarea "x"
type input "Payment voucher for $525,159 EWC 2nd"
type textarea "x"
type input "Payment voucher for $525,159 EWC 2nd y"
type textarea "x"
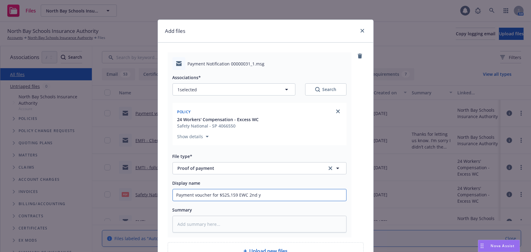
type input "Payment voucher for $525,159 EWC 2nd ye"
type textarea "x"
type input "Payment voucher for $525,159 EWC 2nd yea"
type textarea "x"
type input "Payment voucher for $525,159 EWC 2nd year"
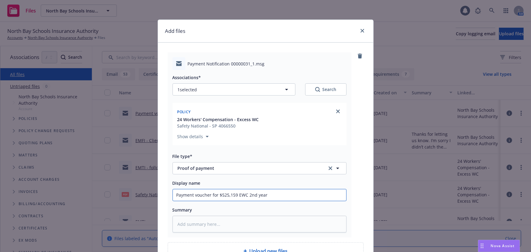
type textarea "x"
type input "Payment voucher for $525,159 EWC 2nd year"
type textarea "x"
type input "Payment voucher for $525,159 EWC 2nd year p"
type textarea "x"
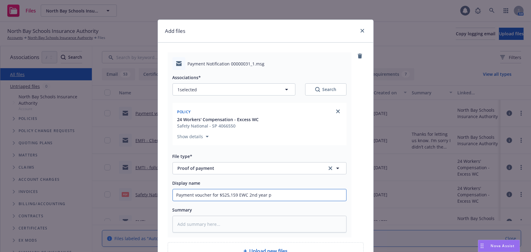
type input "Payment voucher for $525,159 EWC 2nd year pr"
type textarea "x"
type input "Payment voucher for $525,159 EWC 2nd year pre"
type textarea "x"
type input "Payment voucher for $525,159 EWC 2nd year prem"
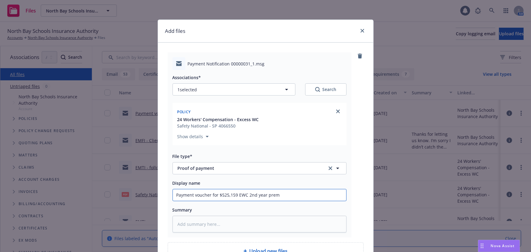
type textarea "x"
type input "Payment voucher for $525,159 EWC 2nd year premi"
type textarea "x"
type input "Payment voucher for $525,159 EWC 2nd year premiu"
type textarea "x"
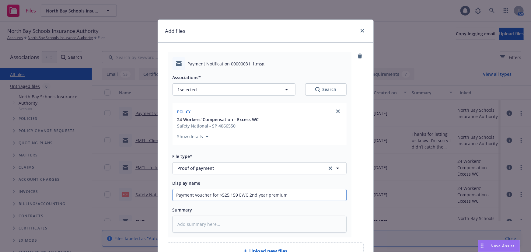
type input "Payment voucher for $525,159 EWC 2nd year premium"
type textarea "x"
type input "Payment voucher for $525,159 EWC 2nd year premium p"
type textarea "x"
type input "Payment voucher for $525,159 EWC 2nd year premium pa"
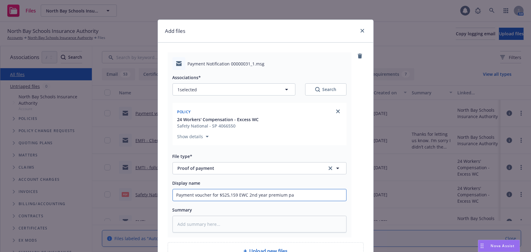
type textarea "x"
type input "Payment voucher for $525,159 EWC 2nd year premium pay"
type textarea "x"
type input "Payment voucher for $525,159 EWC 2nd year premium paym"
type textarea "x"
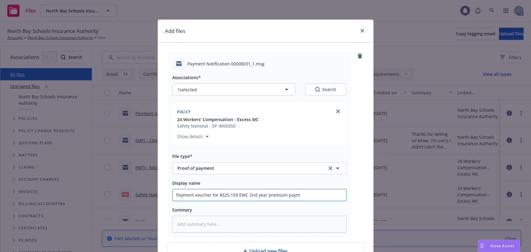
type input "Payment voucher for $525,159 EWC 2nd year premium payme"
type textarea "x"
type input "Payment voucher for $525,159 EWC 2nd year premium paymen"
type textarea "x"
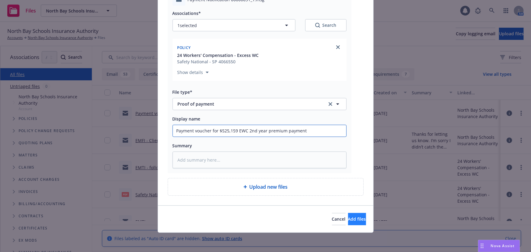
type input "Payment voucher for $525,159 EWC 2nd year premium payment"
click at [353, 218] on span "Add files" at bounding box center [357, 219] width 18 height 6
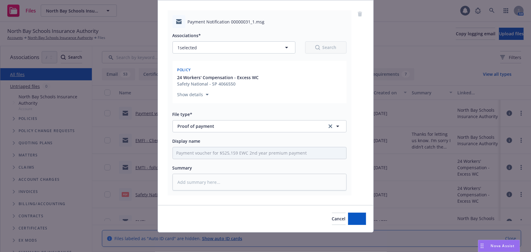
scroll to position [42, 0]
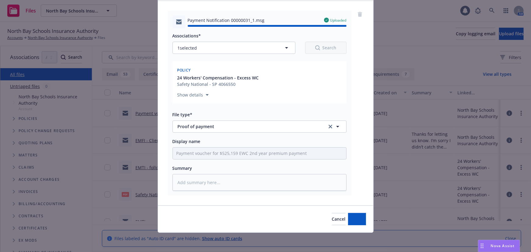
type textarea "x"
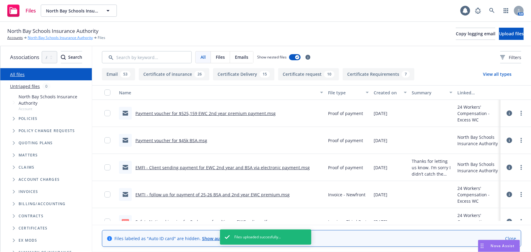
click at [46, 39] on link "North Bay Schools Insurance Authority" at bounding box center [60, 37] width 65 height 5
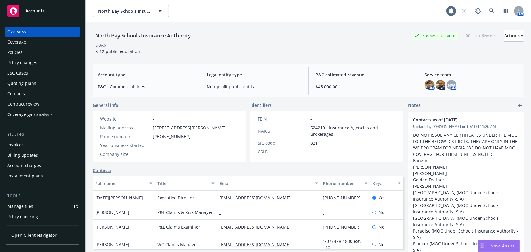
click at [14, 145] on div "Invoices" at bounding box center [15, 145] width 16 height 10
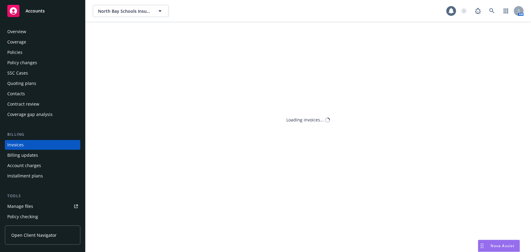
scroll to position [9, 0]
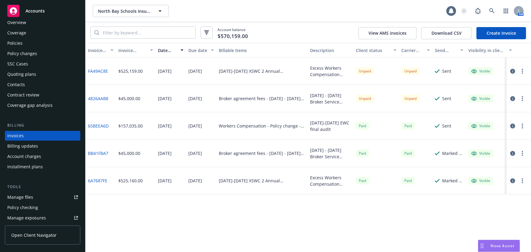
click at [50, 16] on div "Accounts" at bounding box center [42, 11] width 71 height 12
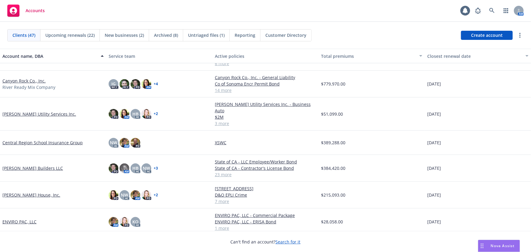
scroll to position [249, 0]
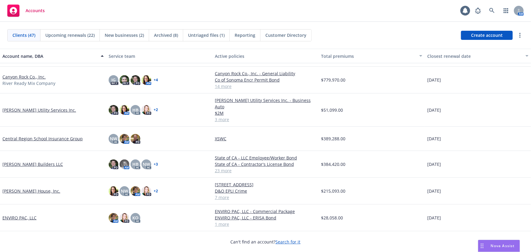
click at [35, 161] on link "[PERSON_NAME] Builders LLC" at bounding box center [32, 164] width 61 height 6
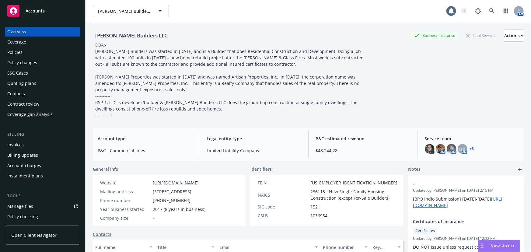
click at [16, 62] on div "Policy changes" at bounding box center [22, 63] width 30 height 10
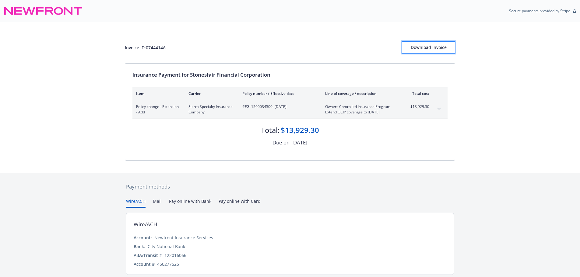
click at [431, 45] on div "Download Invoice" at bounding box center [428, 48] width 53 height 12
